Goal: Information Seeking & Learning: Learn about a topic

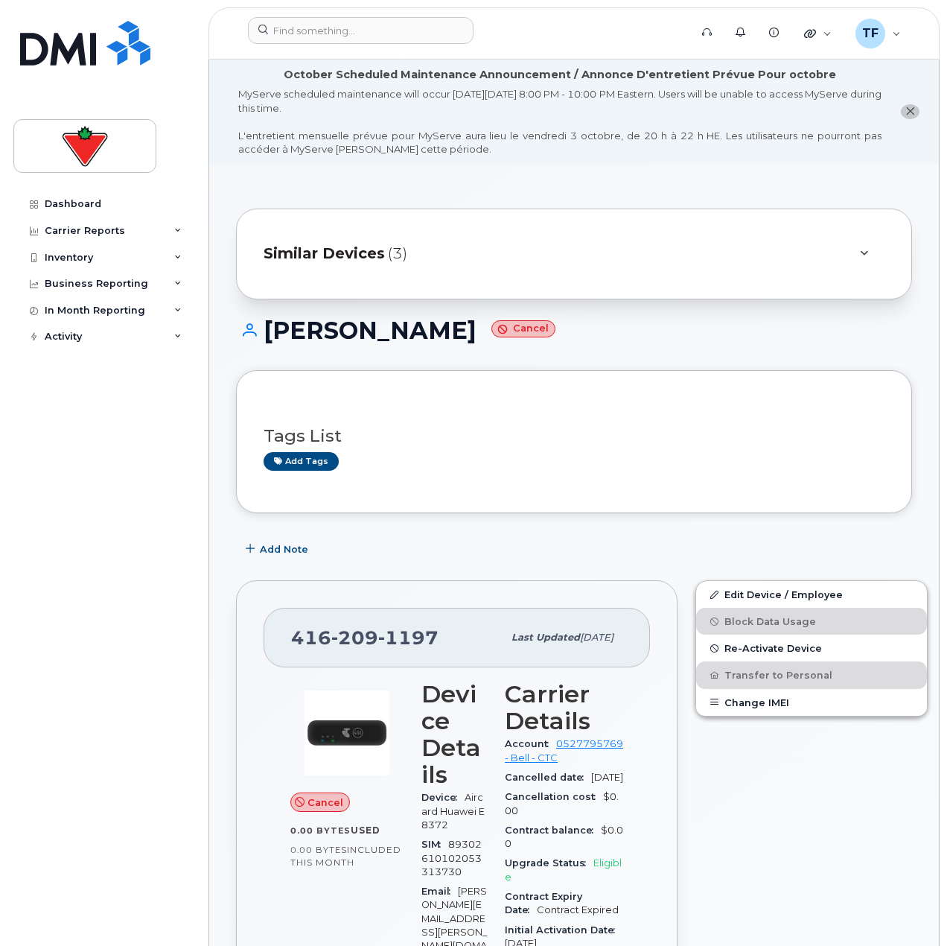
scroll to position [74, 0]
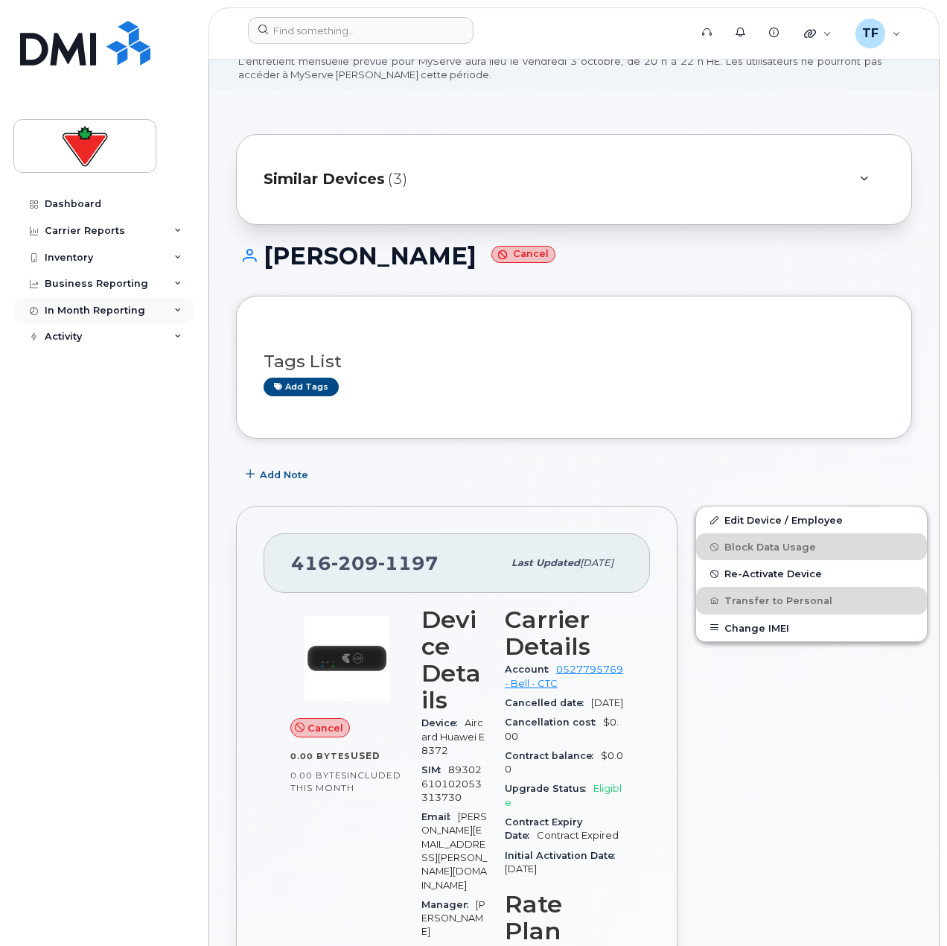
click at [98, 321] on div "In Month Reporting" at bounding box center [103, 310] width 180 height 27
click at [106, 416] on div "Activity" at bounding box center [103, 422] width 180 height 27
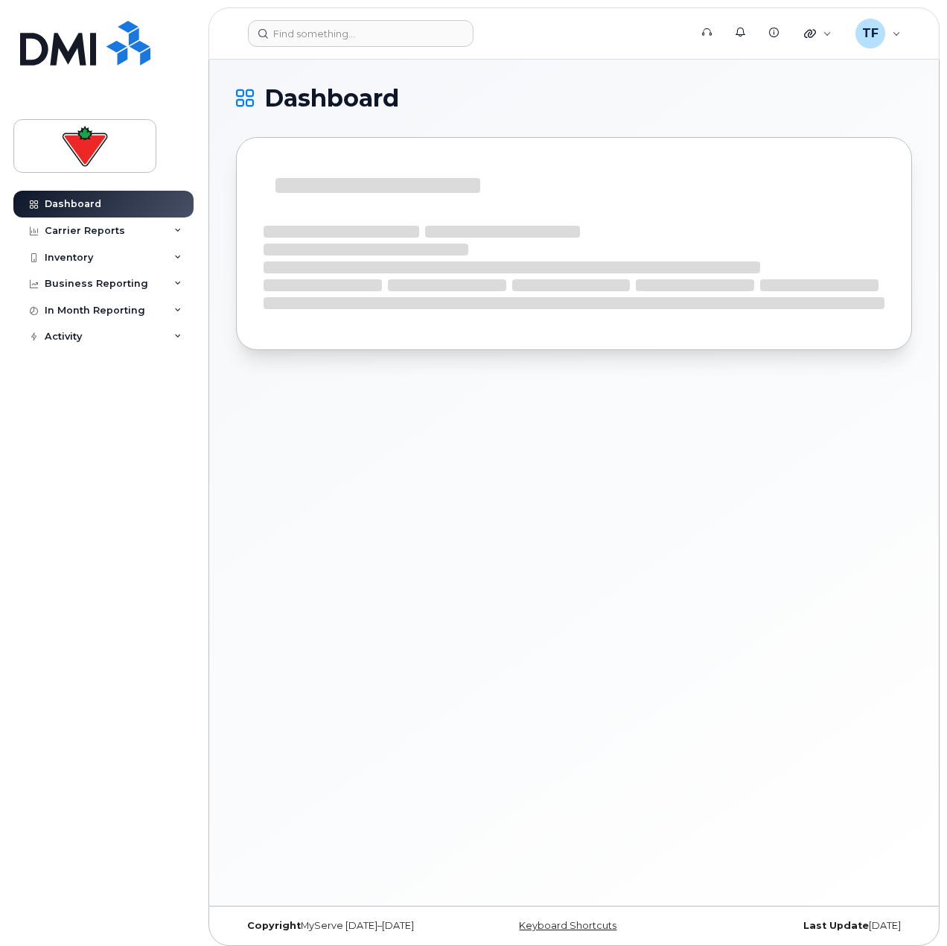
click at [127, 358] on div "Dashboard Carrier Reports Monthly Billing Data Daily Data Pooling Data Behavior…" at bounding box center [105, 557] width 184 height 733
click at [129, 340] on div "Activity" at bounding box center [103, 336] width 180 height 27
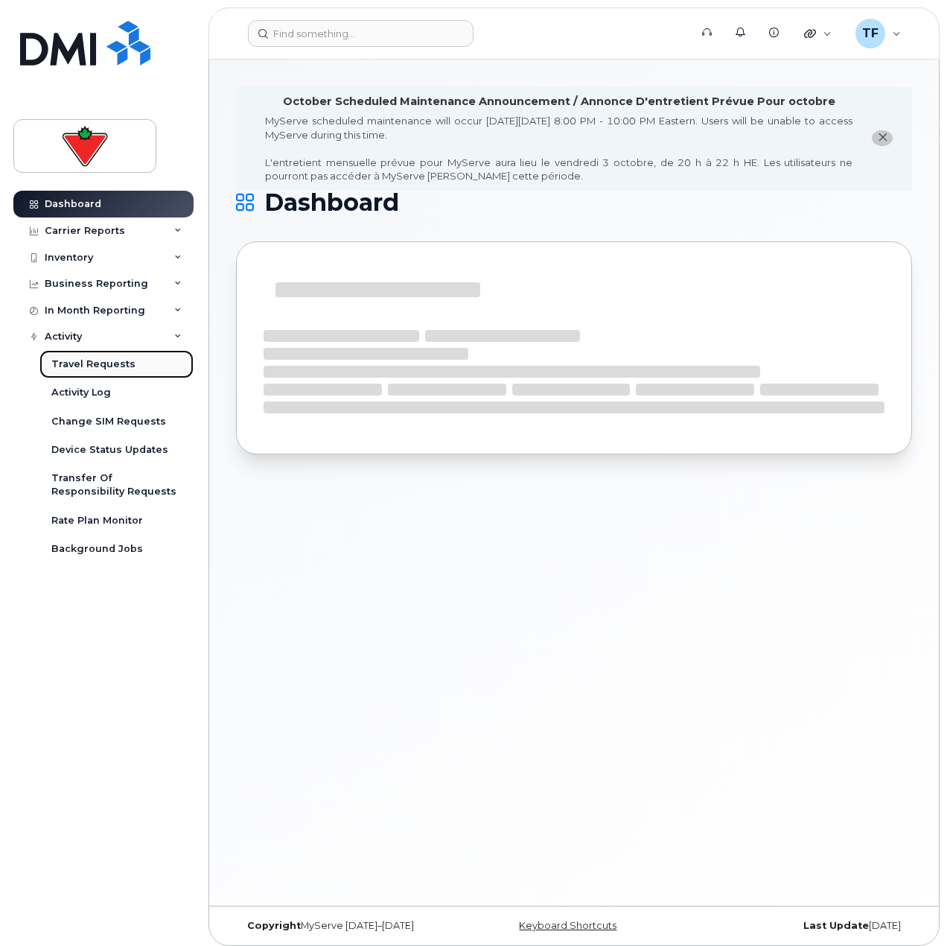
click at [121, 365] on div "Travel Requests" at bounding box center [93, 363] width 84 height 13
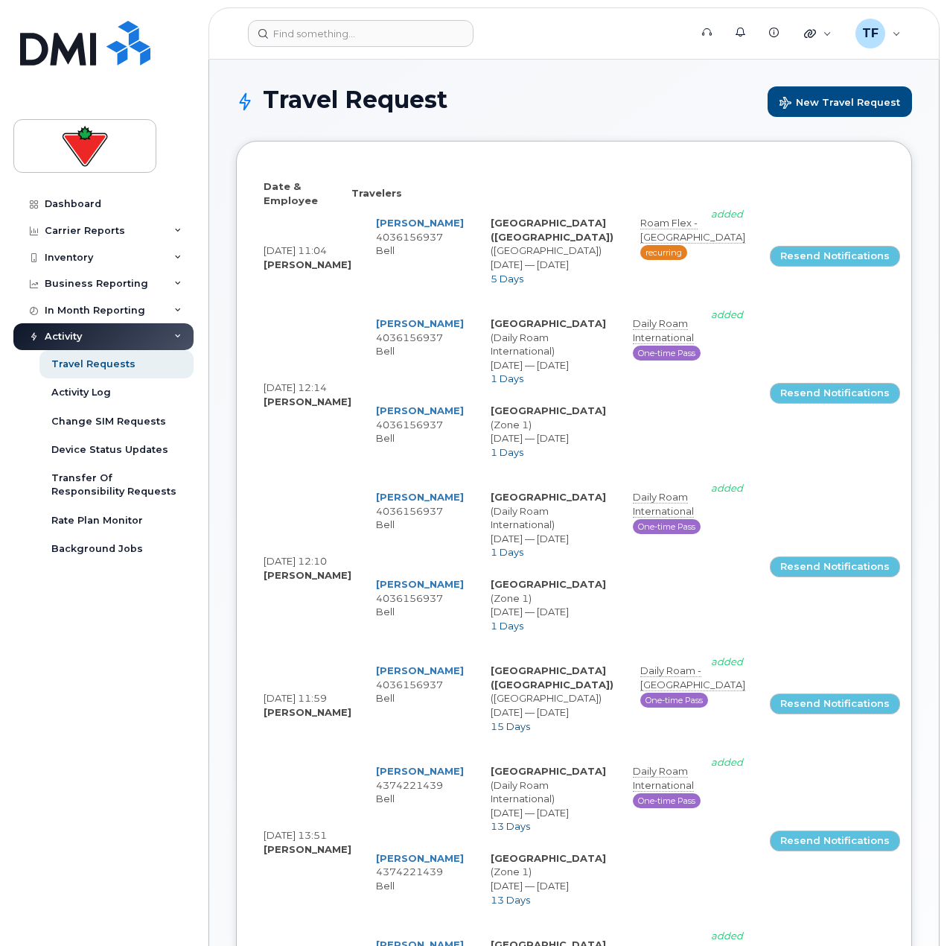
select select
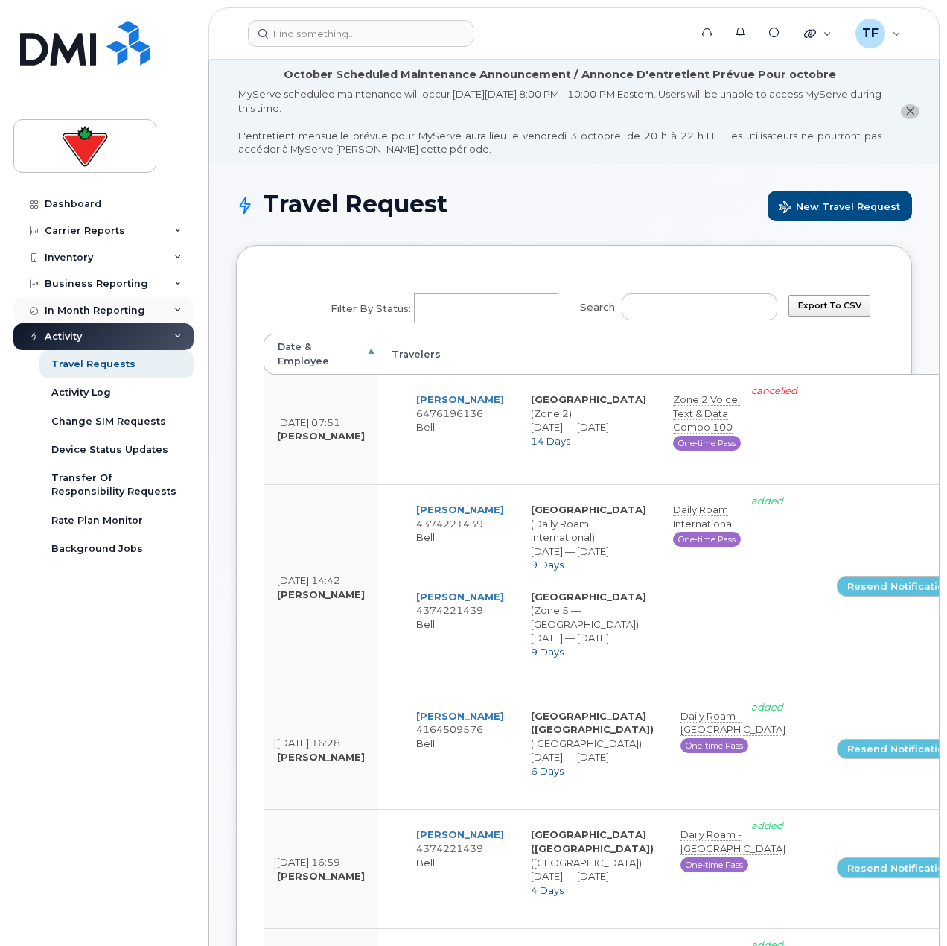
click at [128, 315] on div "In Month Reporting" at bounding box center [95, 311] width 101 height 12
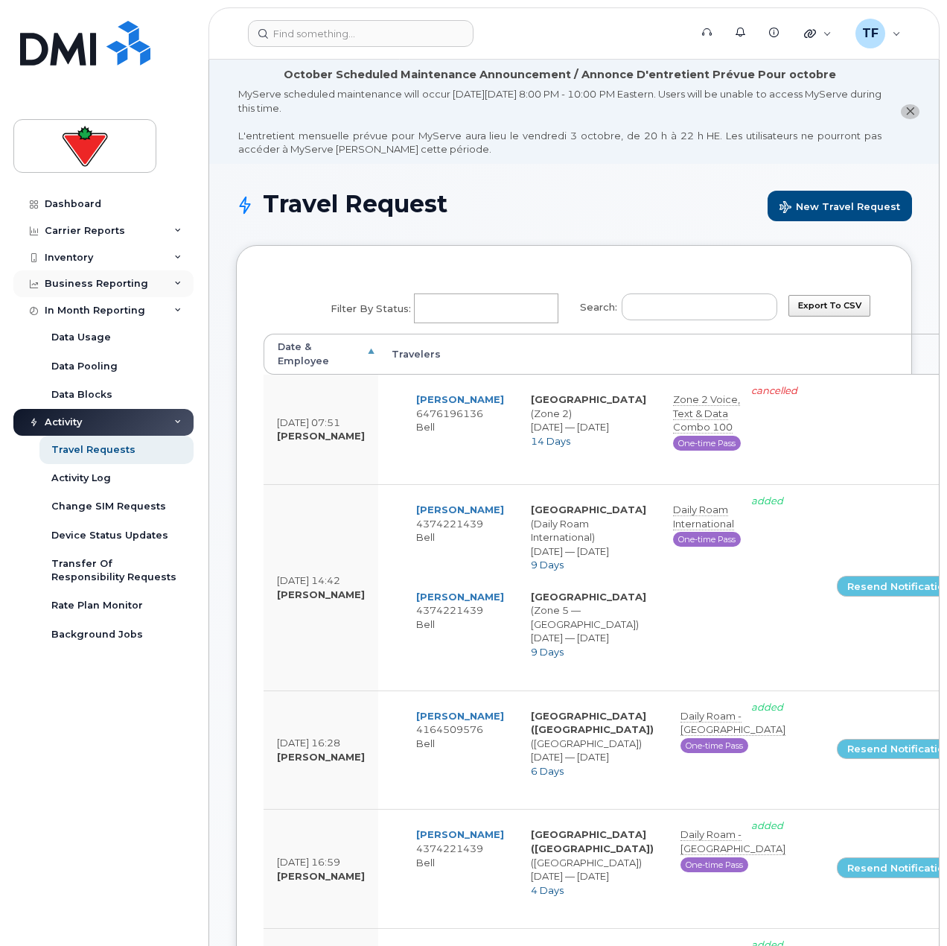
click at [128, 284] on div "Business Reporting" at bounding box center [97, 284] width 104 height 12
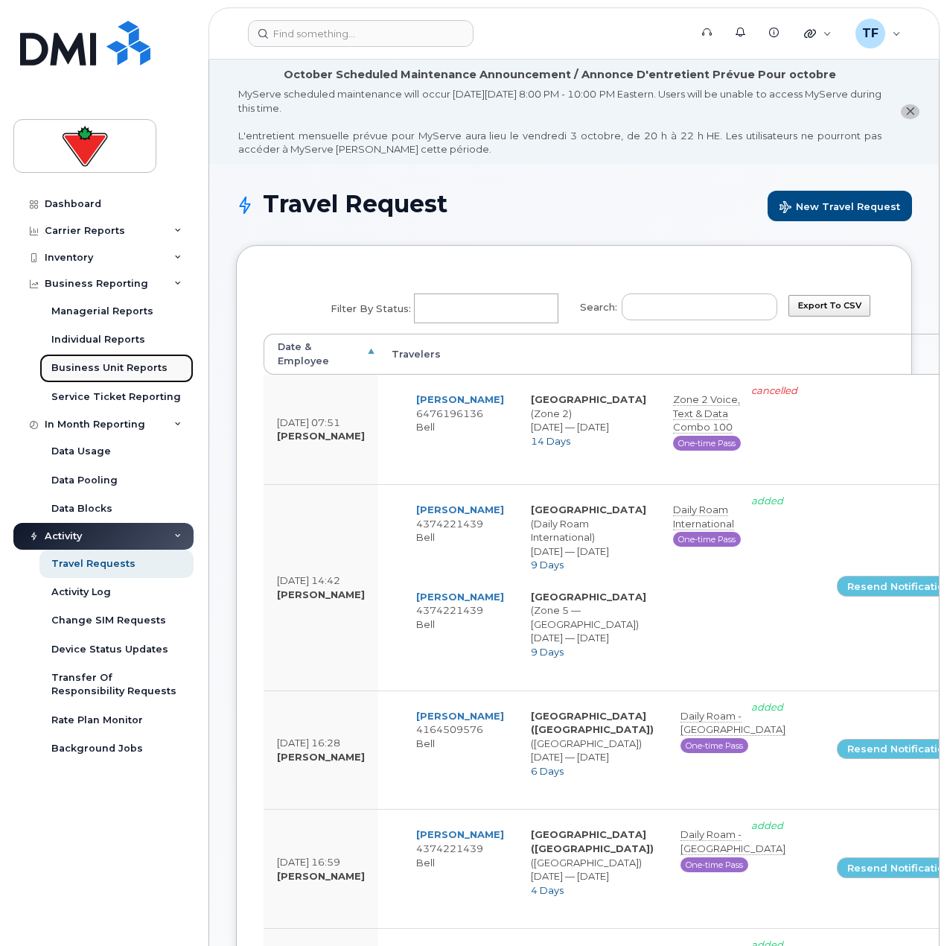
click at [112, 363] on div "Business Unit Reports" at bounding box center [109, 367] width 116 height 13
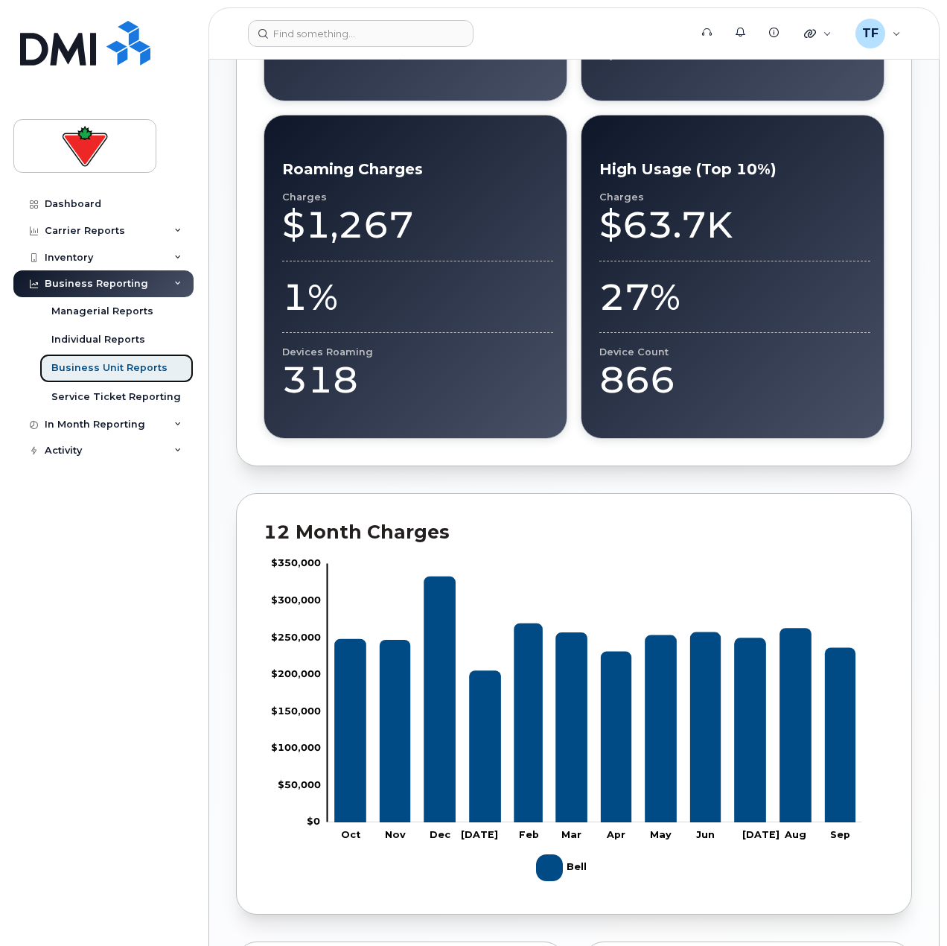
scroll to position [670, 0]
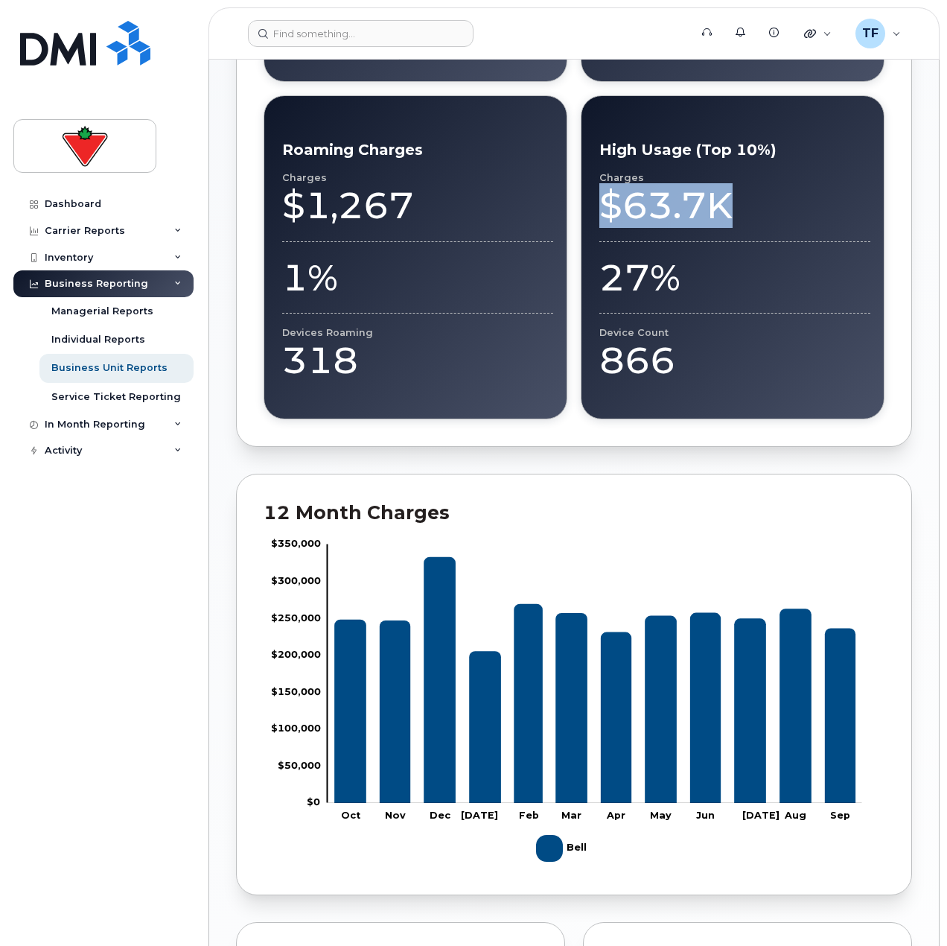
drag, startPoint x: 755, startPoint y: 217, endPoint x: 600, endPoint y: 235, distance: 155.8
click at [601, 220] on div "$63.7K" at bounding box center [734, 205] width 271 height 45
drag, startPoint x: 673, startPoint y: 267, endPoint x: 617, endPoint y: 272, distance: 56.0
click at [617, 272] on div "27%" at bounding box center [734, 277] width 271 height 45
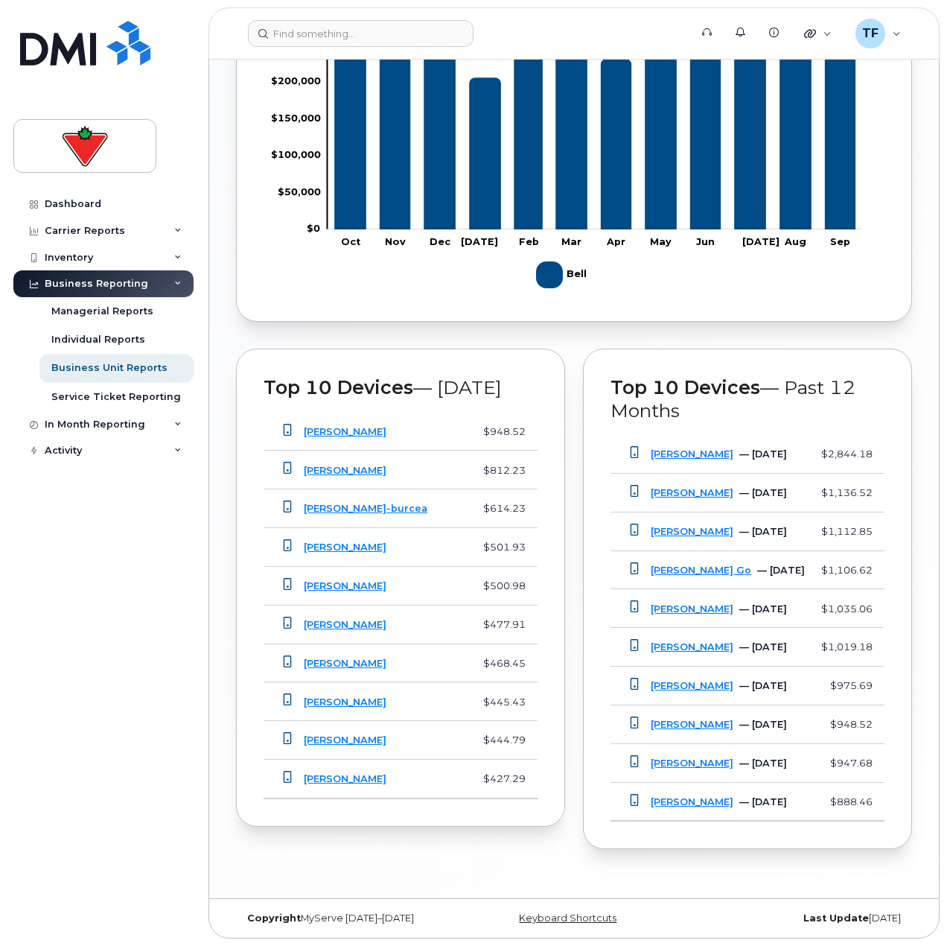
scroll to position [1276, 0]
click at [725, 448] on link "Nour Mohameds Ipad" at bounding box center [692, 453] width 83 height 11
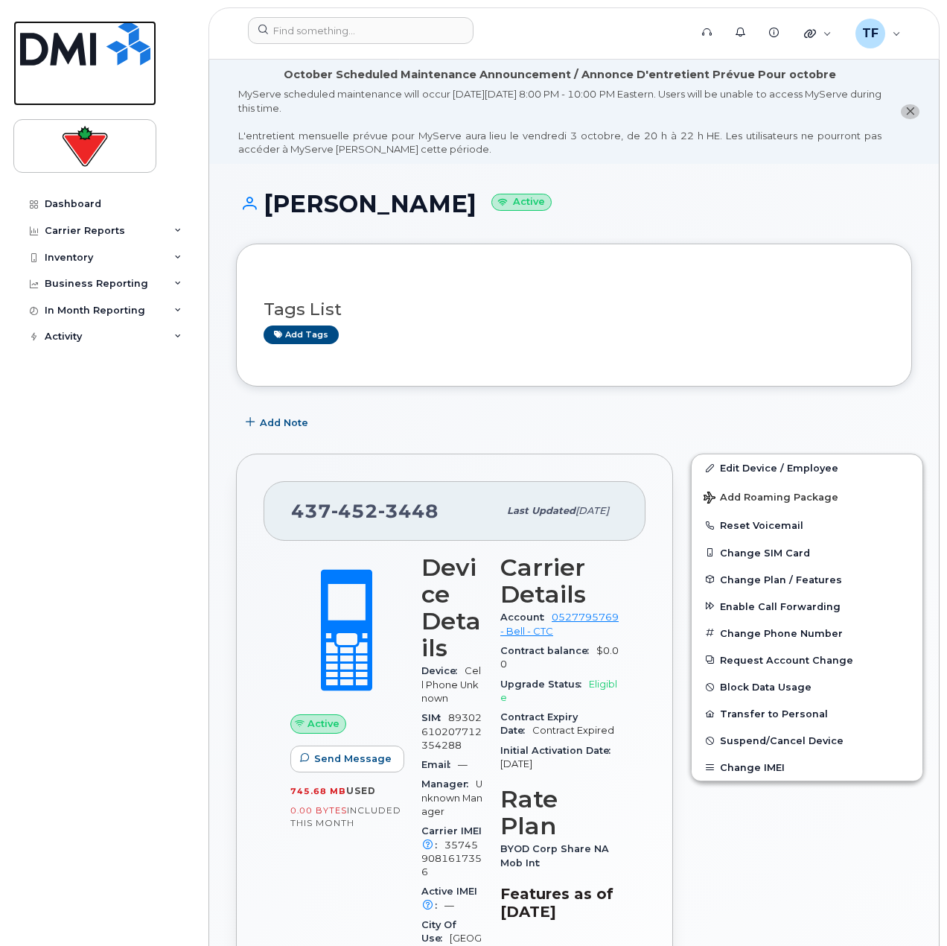
click at [82, 33] on img at bounding box center [85, 43] width 130 height 45
